Goal: Task Accomplishment & Management: Manage account settings

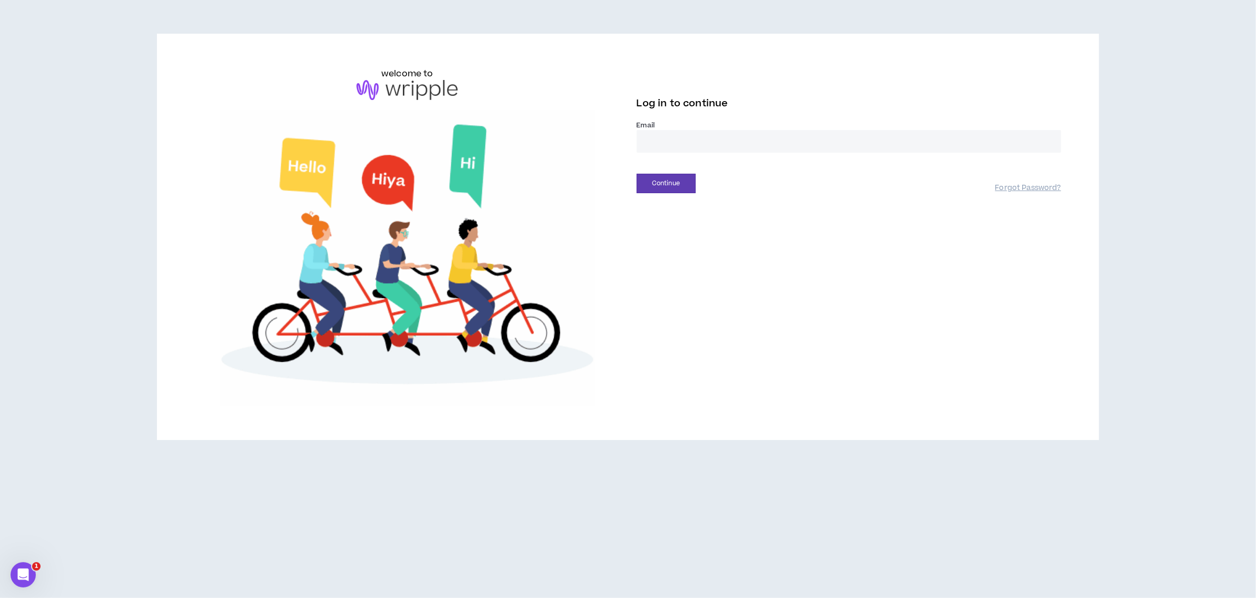
click at [694, 139] on input "email" at bounding box center [849, 141] width 425 height 23
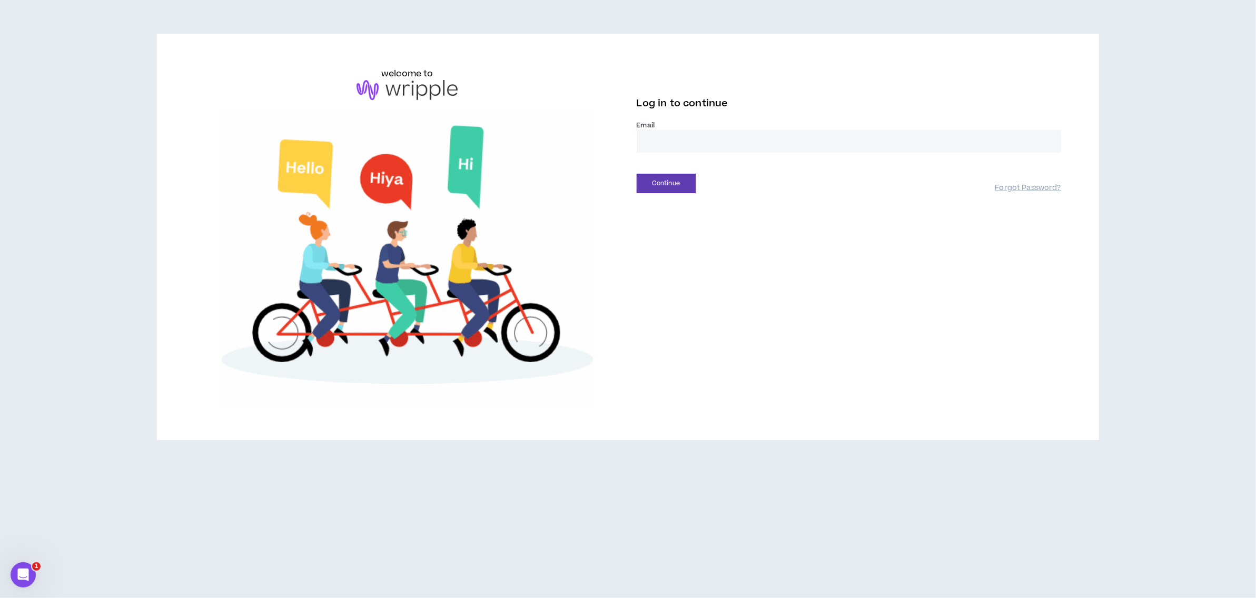
type input "**********"
click at [669, 188] on button "Continue" at bounding box center [666, 183] width 59 height 19
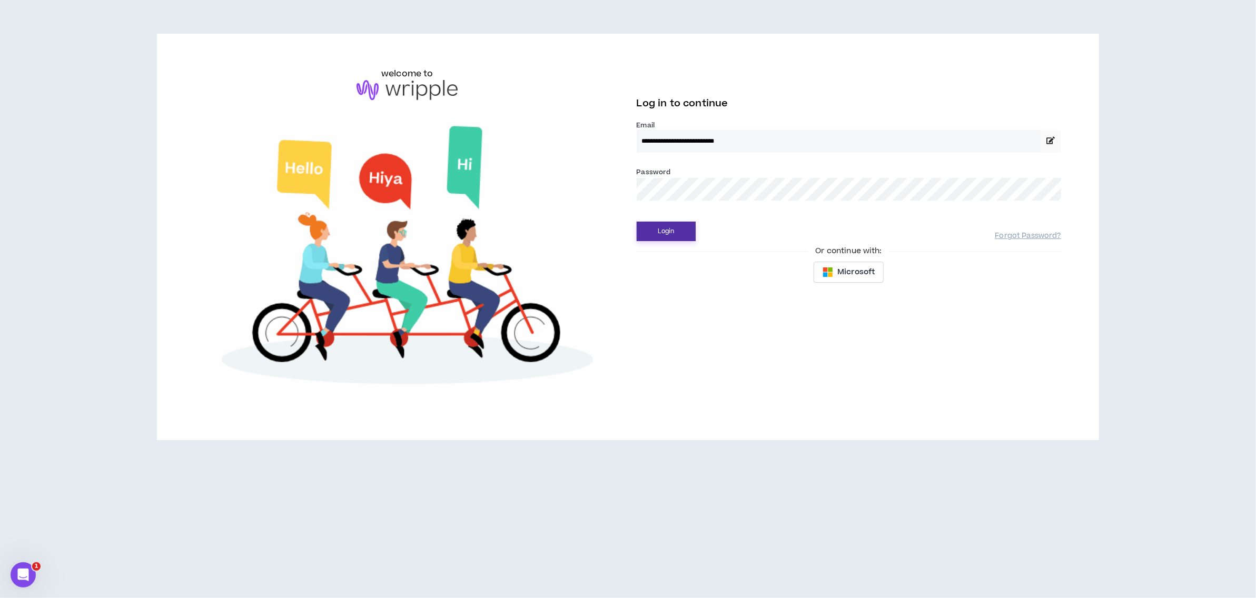
click at [672, 232] on button "Login" at bounding box center [666, 231] width 59 height 19
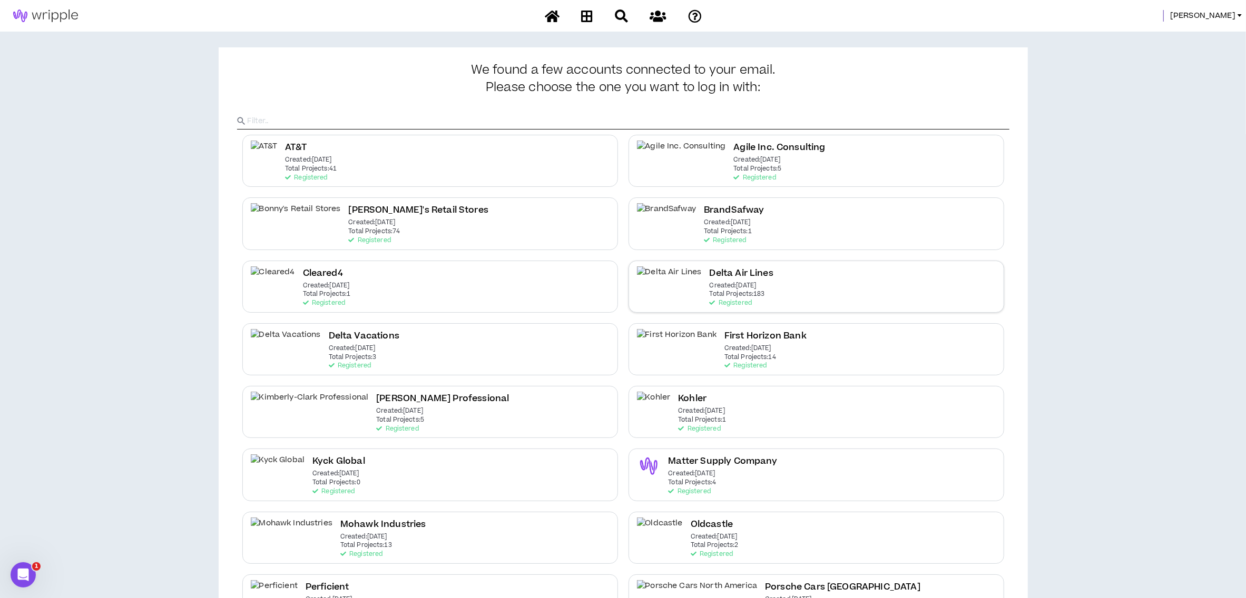
click at [710, 280] on h2 "Delta Air Lines" at bounding box center [742, 274] width 64 height 14
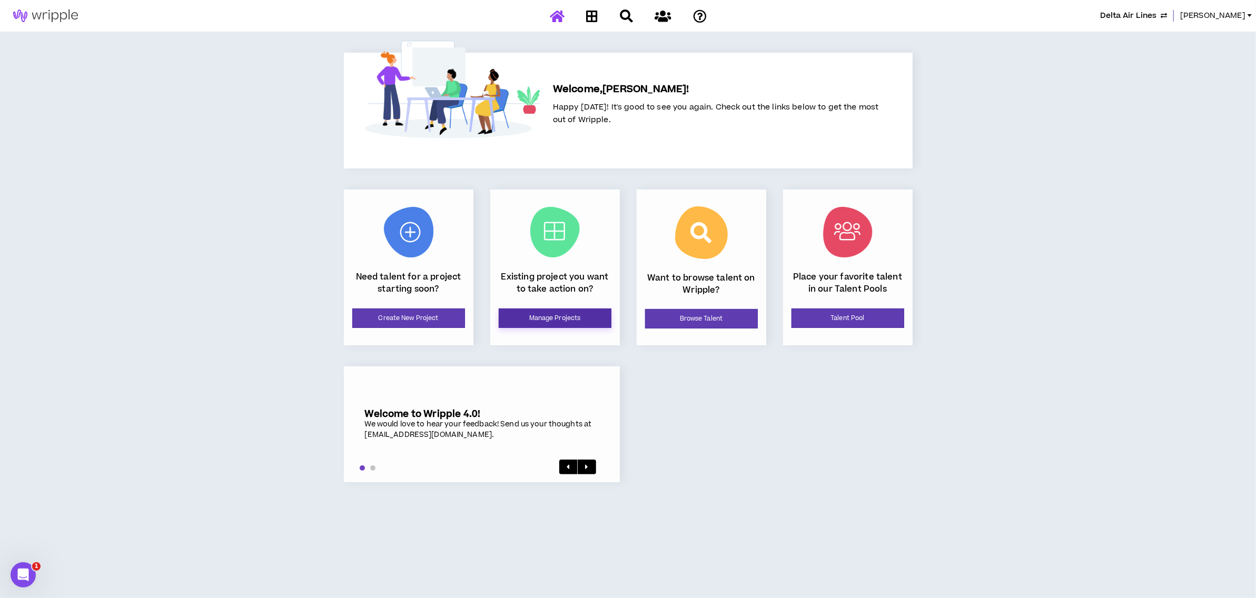
click at [555, 322] on link "Manage Projects" at bounding box center [555, 318] width 113 height 19
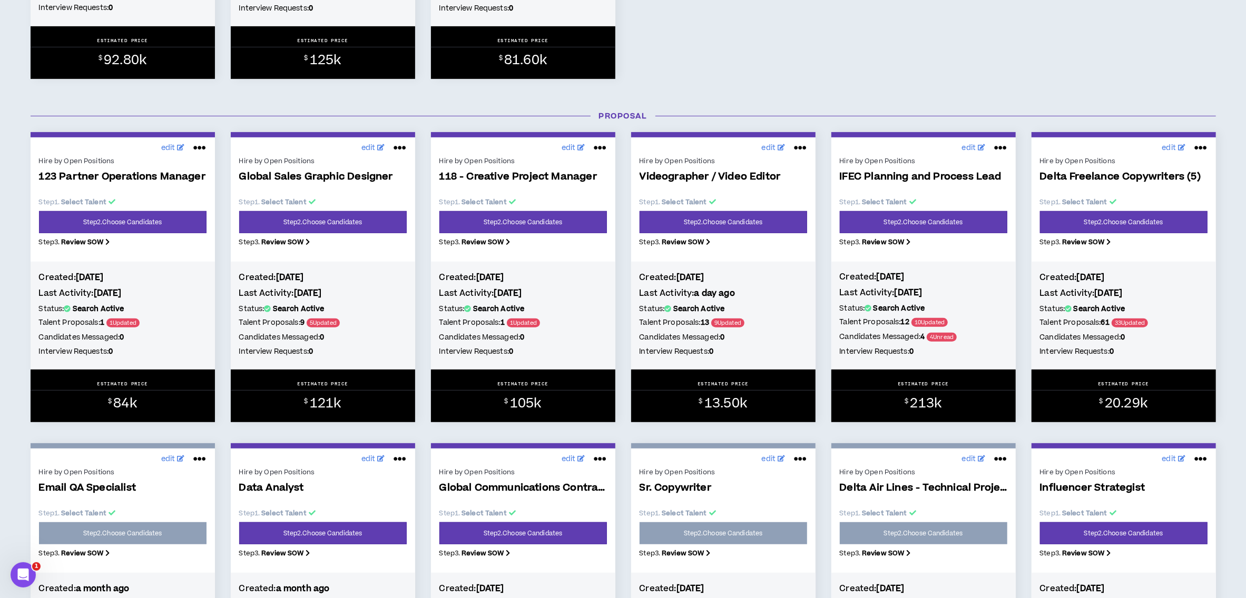
scroll to position [421, 0]
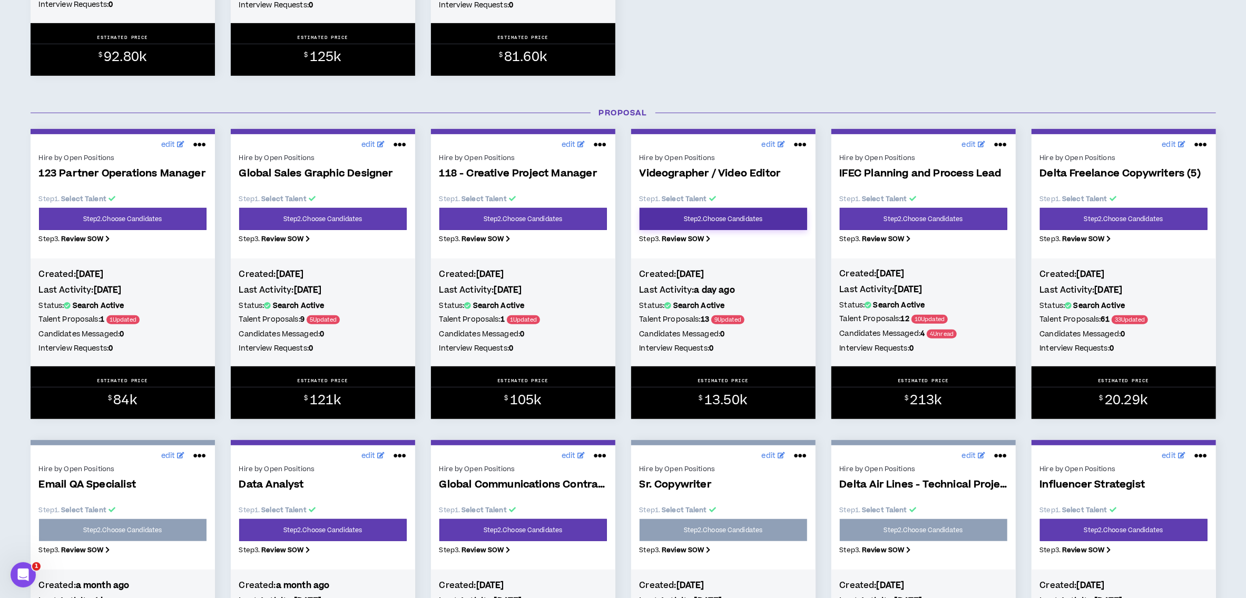
click at [710, 220] on link "Step 2 . Choose Candidates" at bounding box center [724, 219] width 168 height 22
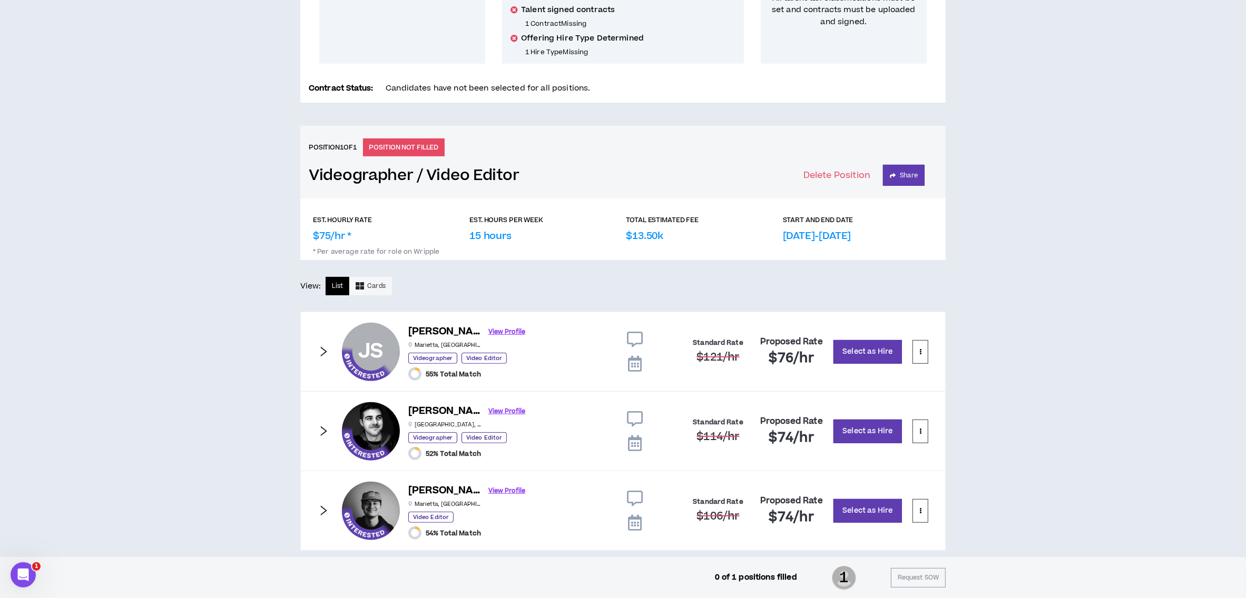
scroll to position [323, 0]
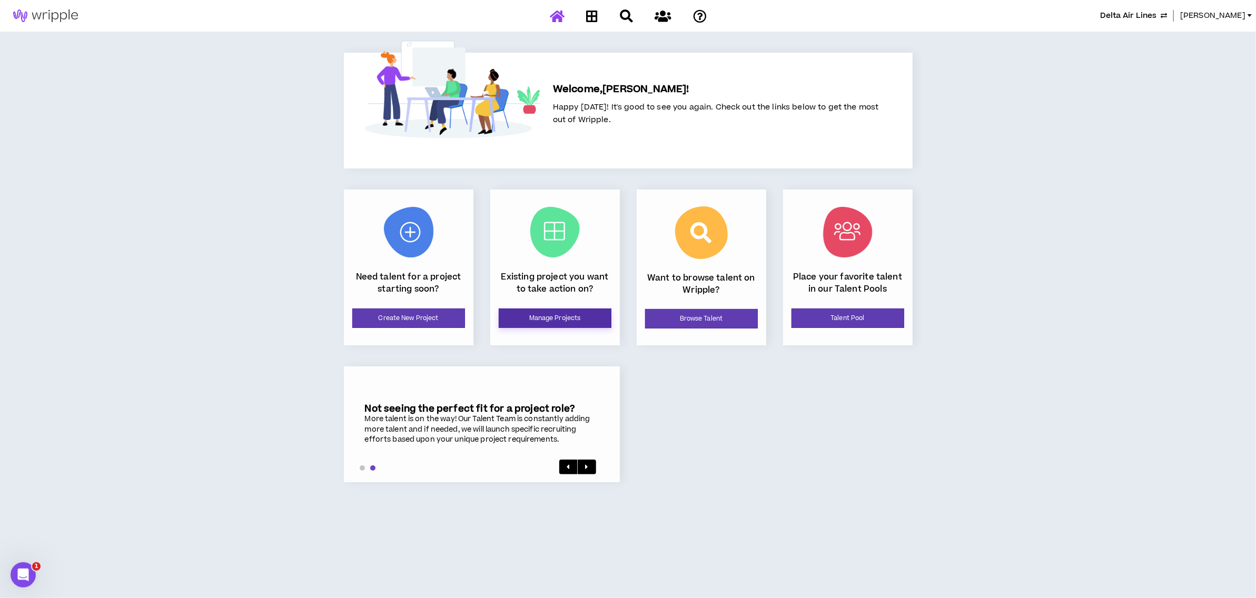
click at [576, 316] on link "Manage Projects" at bounding box center [555, 318] width 113 height 19
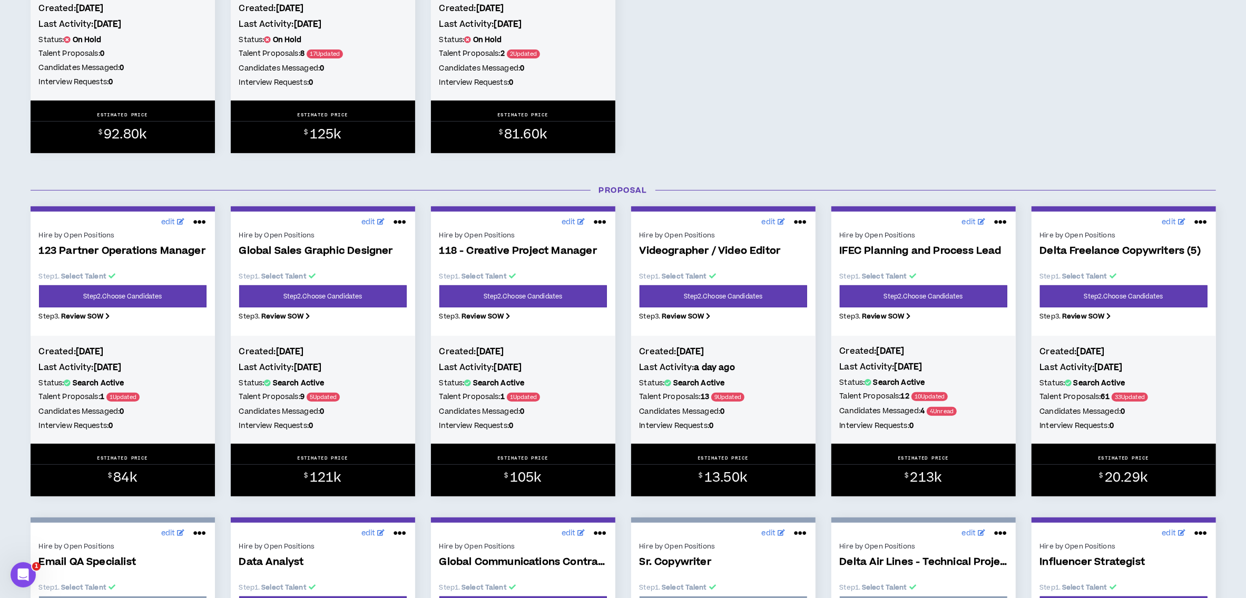
scroll to position [351, 0]
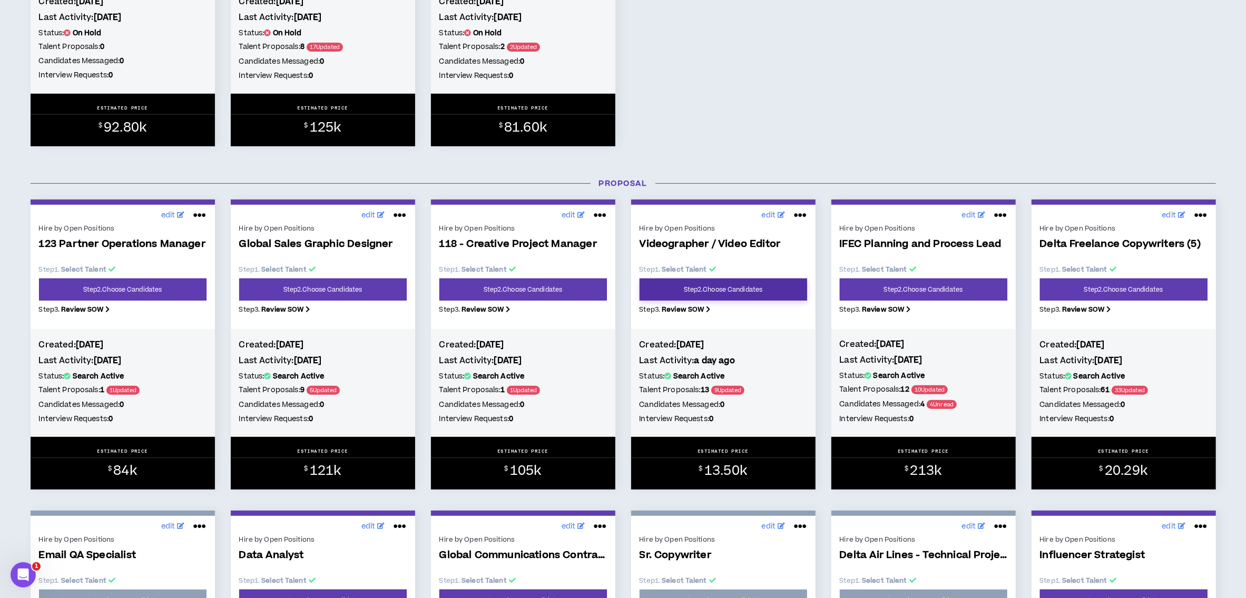
click at [717, 294] on link "Step 2 . Choose Candidates" at bounding box center [724, 290] width 168 height 22
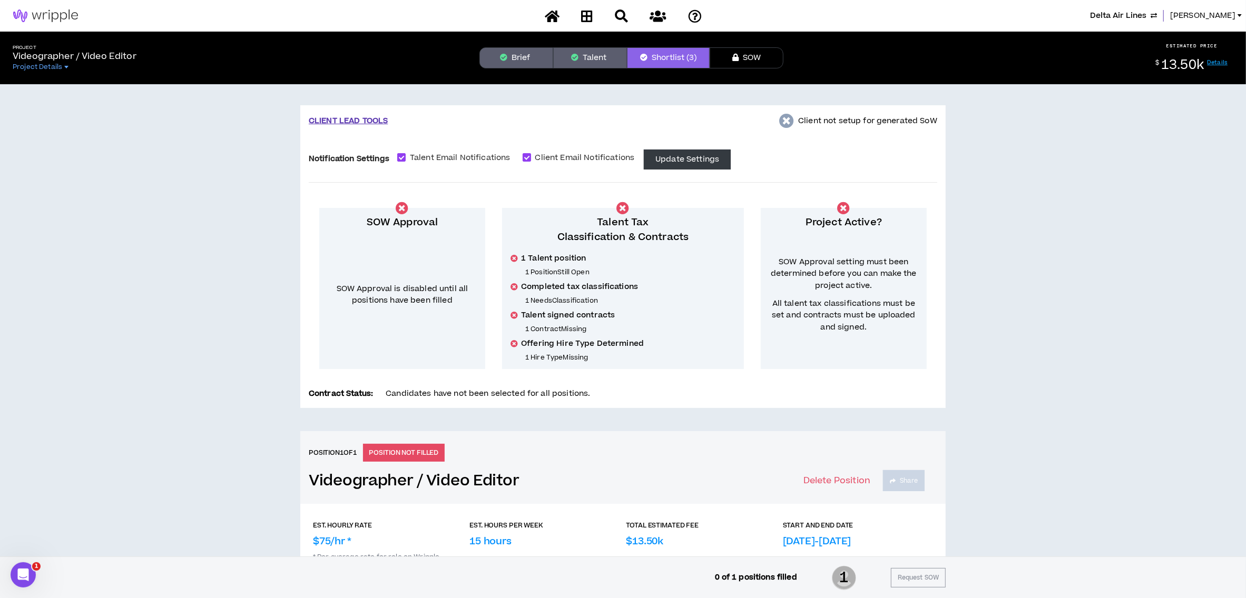
click at [524, 59] on button "Brief" at bounding box center [516, 57] width 74 height 21
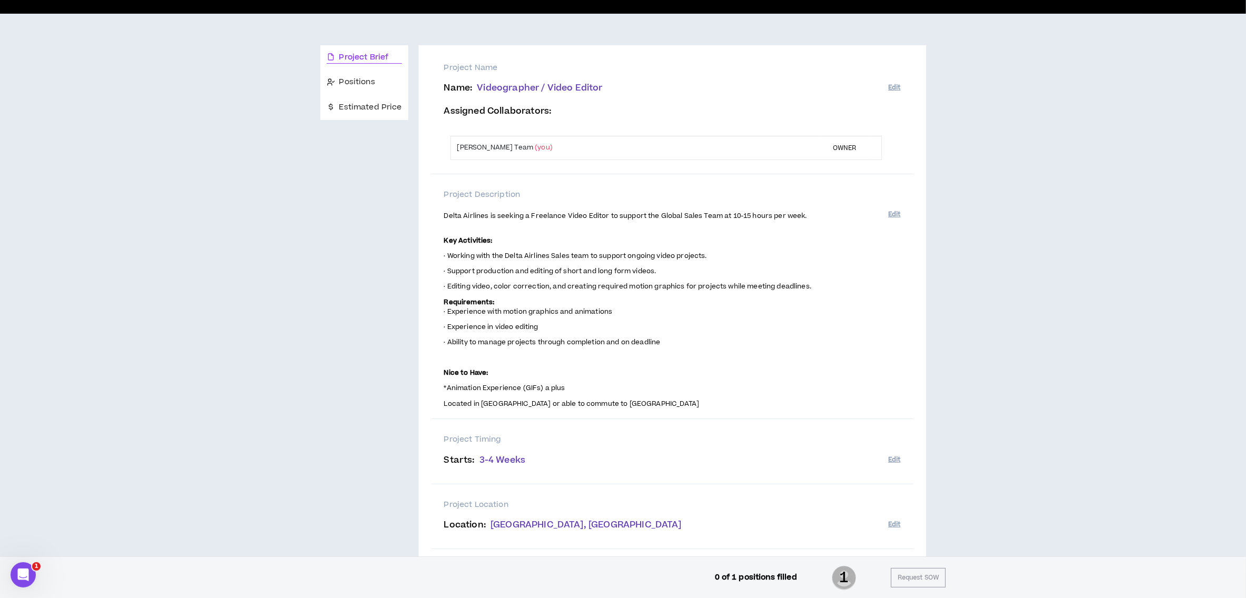
scroll to position [70, 0]
click at [363, 109] on span "Estimated Price" at bounding box center [370, 108] width 63 height 12
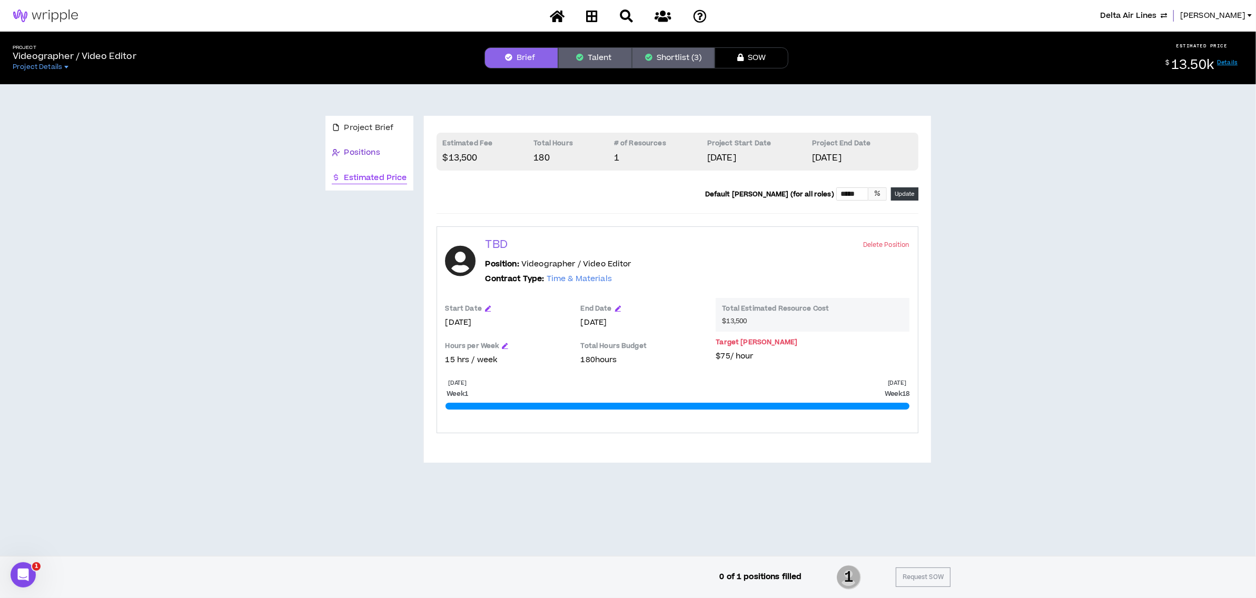
click at [363, 152] on span "Positions" at bounding box center [363, 153] width 36 height 12
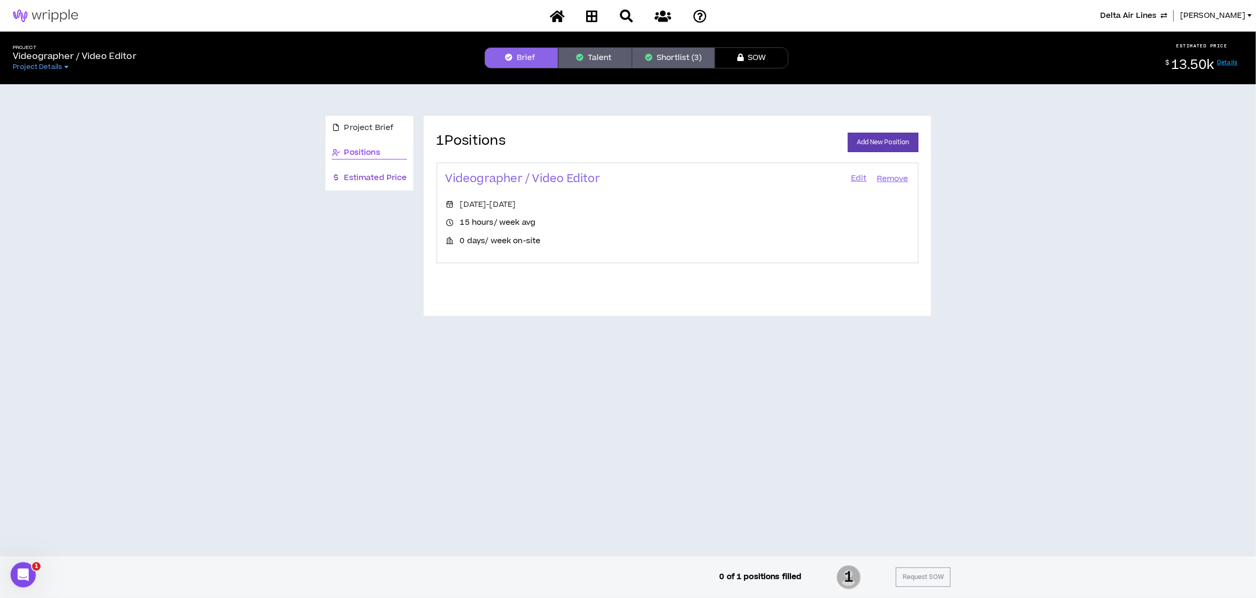
click at [365, 177] on span "Estimated Price" at bounding box center [376, 178] width 63 height 12
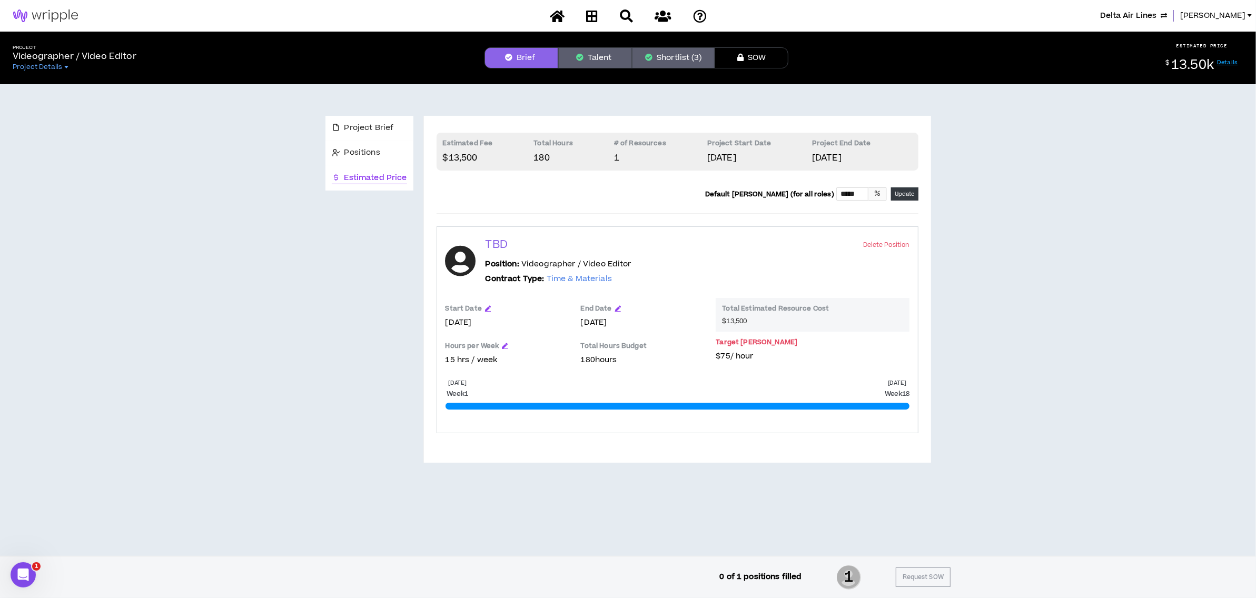
click at [598, 60] on button "Talent" at bounding box center [595, 57] width 74 height 21
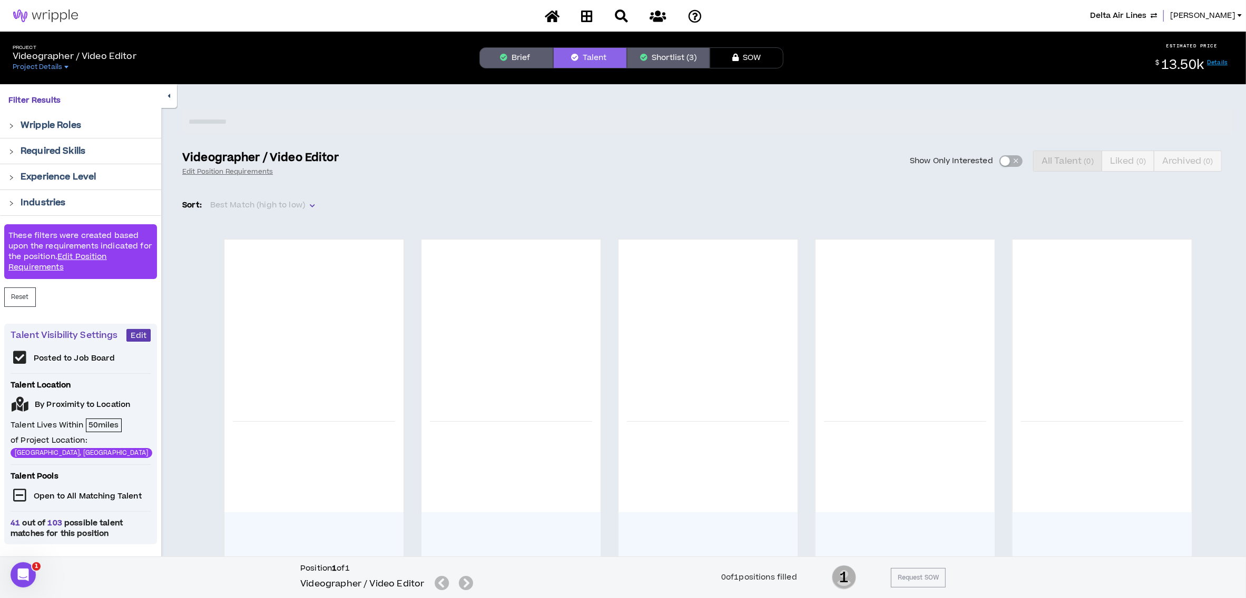
click at [683, 58] on button "Shortlist (3)" at bounding box center [668, 57] width 83 height 21
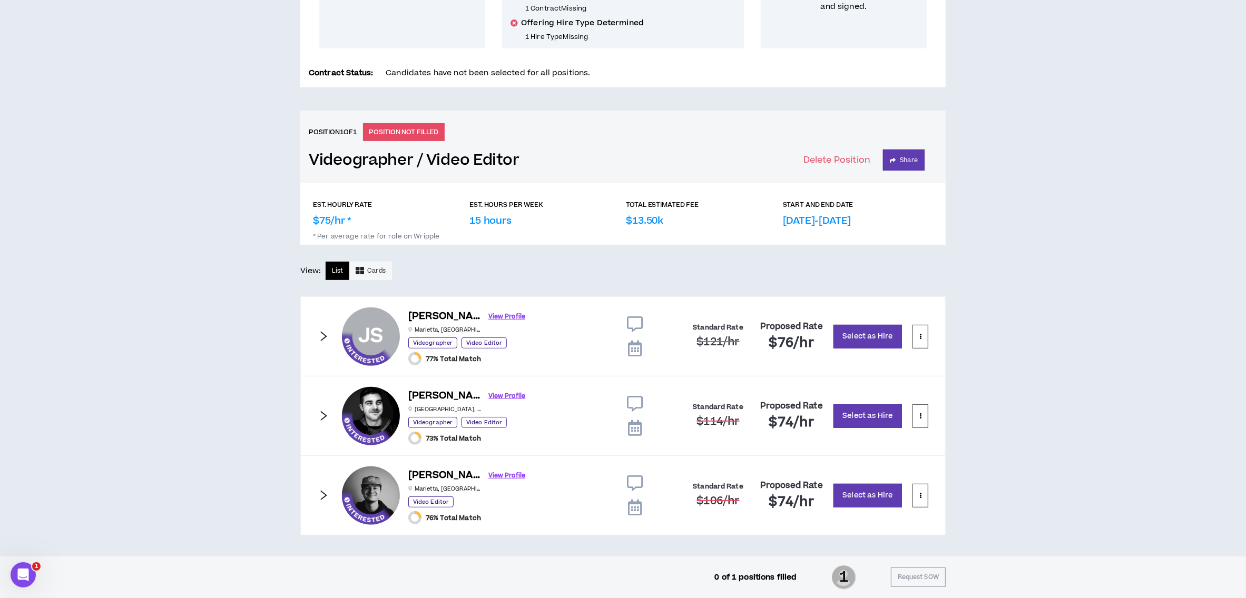
scroll to position [323, 0]
click at [488, 314] on link "View Profile" at bounding box center [506, 317] width 37 height 18
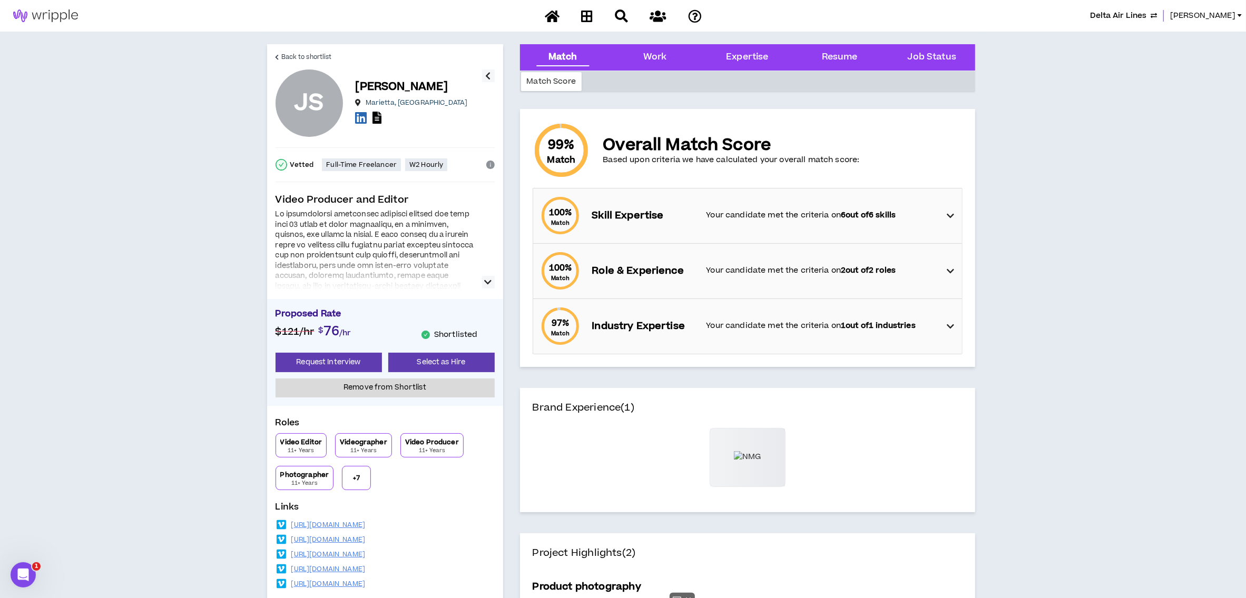
click at [486, 283] on icon "button" at bounding box center [488, 282] width 7 height 13
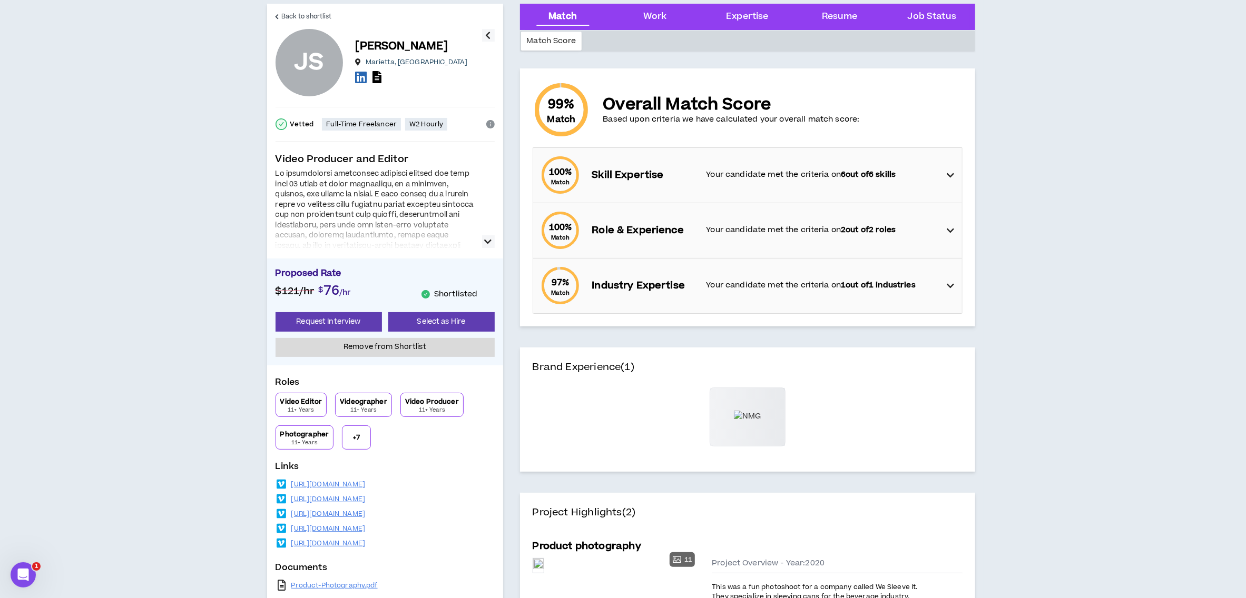
scroll to position [70, 0]
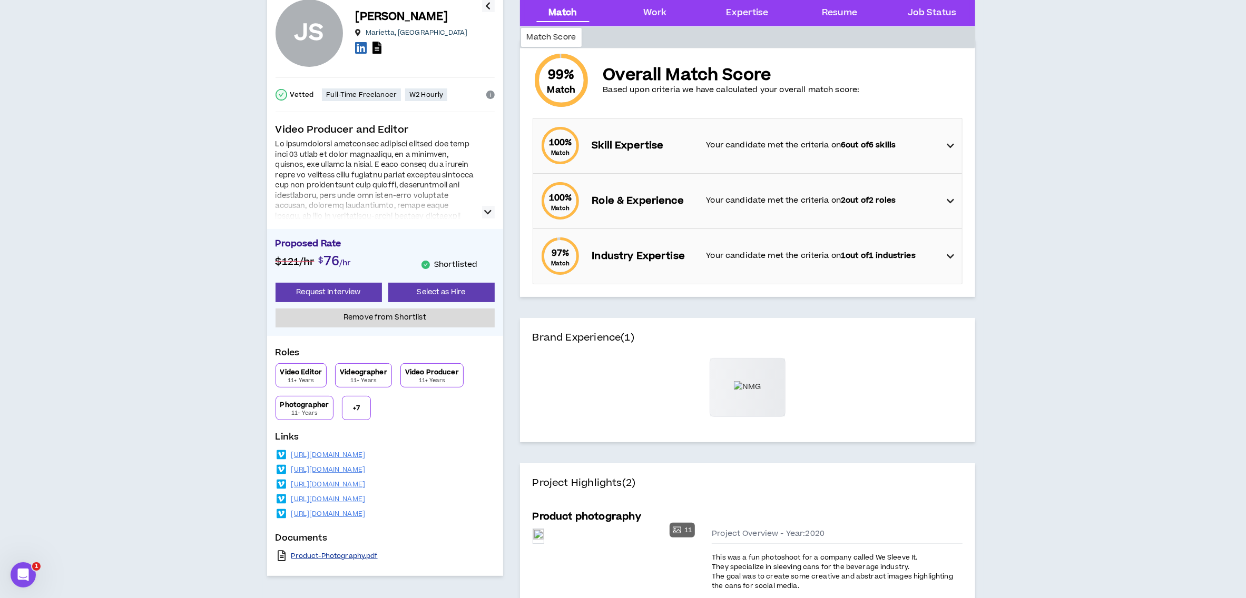
click at [346, 555] on link "Product-Photography.pdf" at bounding box center [334, 556] width 86 height 8
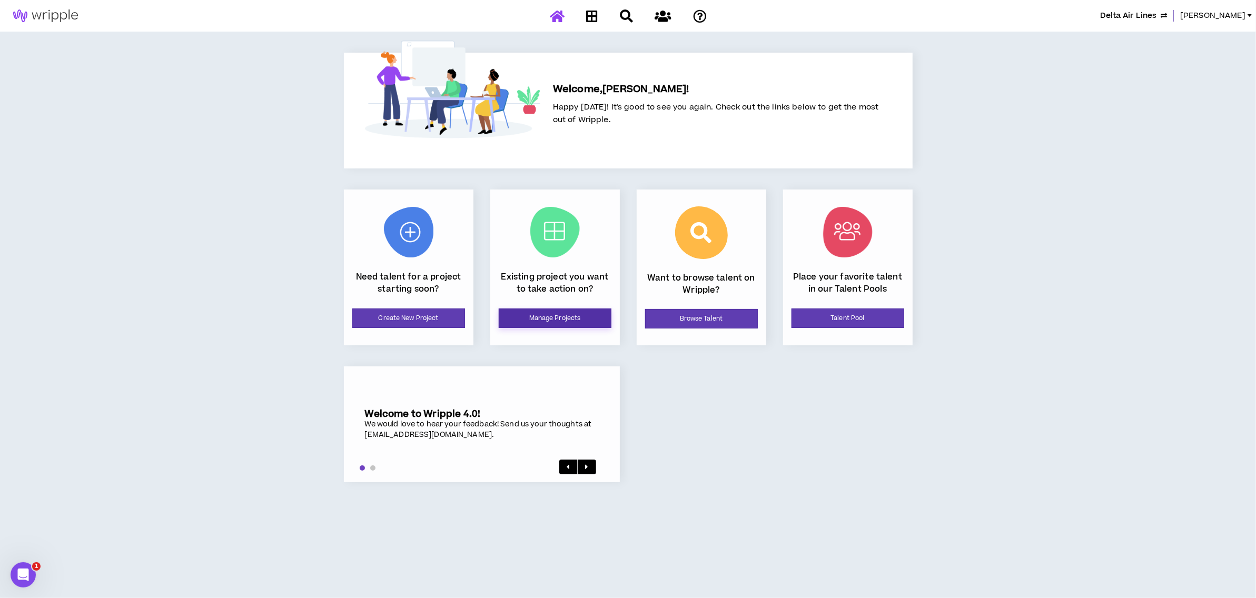
click at [553, 319] on link "Manage Projects" at bounding box center [555, 318] width 113 height 19
